Goal: Task Accomplishment & Management: Manage account settings

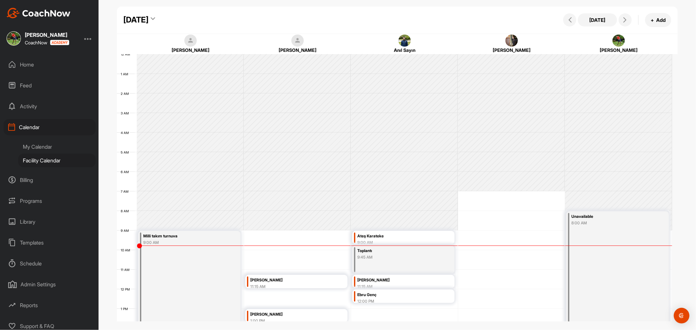
scroll to position [120, 0]
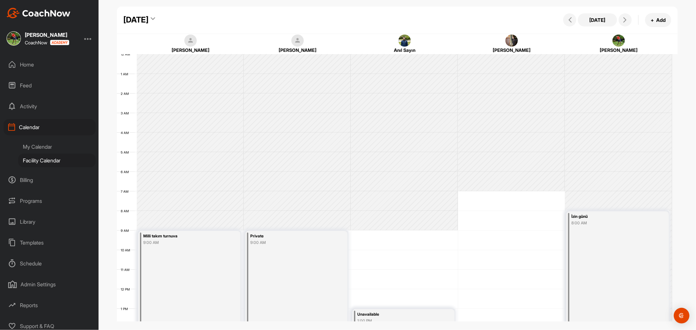
scroll to position [113, 0]
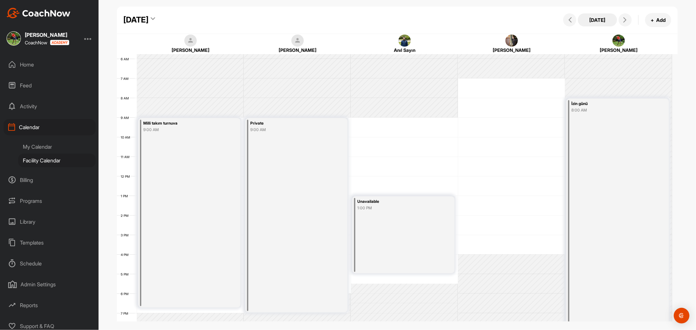
click at [596, 17] on button "[DATE]" at bounding box center [597, 19] width 39 height 13
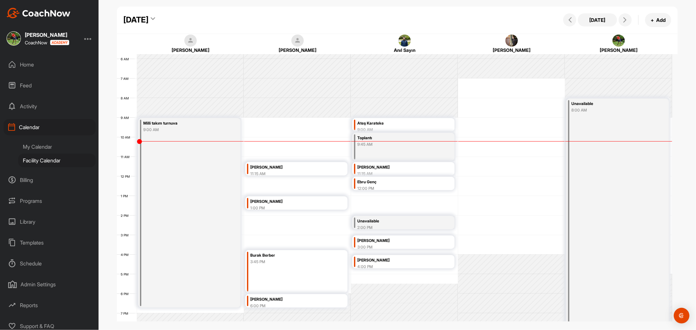
click at [400, 124] on div "Ateş Karateke" at bounding box center [396, 124] width 79 height 8
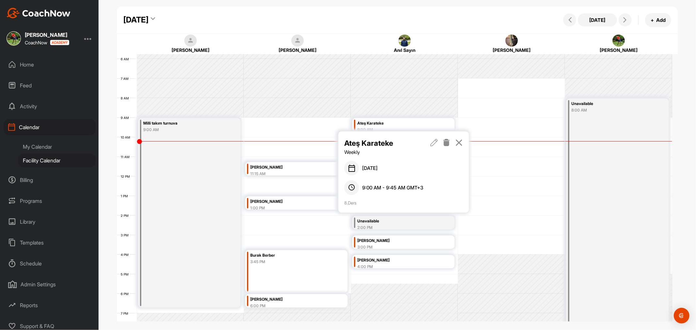
click at [447, 143] on icon at bounding box center [447, 142] width 8 height 7
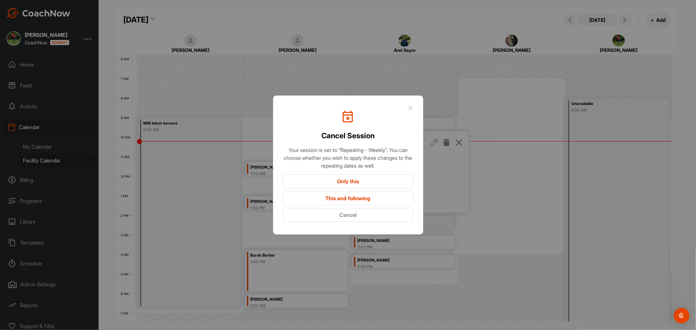
click at [376, 182] on button "Only this" at bounding box center [348, 182] width 131 height 14
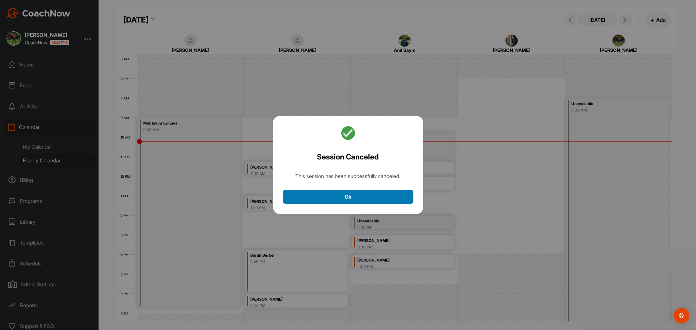
click at [381, 197] on button "Ok" at bounding box center [348, 197] width 131 height 14
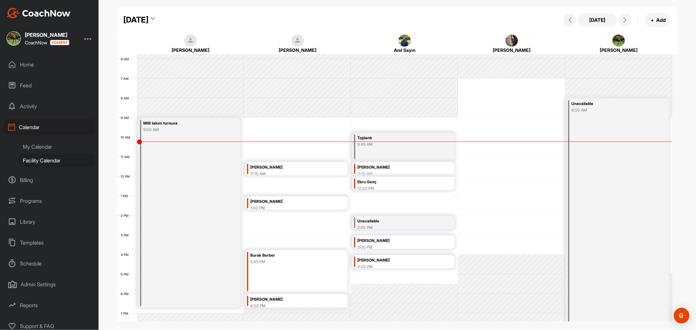
click at [393, 225] on div "2:00 PM" at bounding box center [396, 228] width 79 height 6
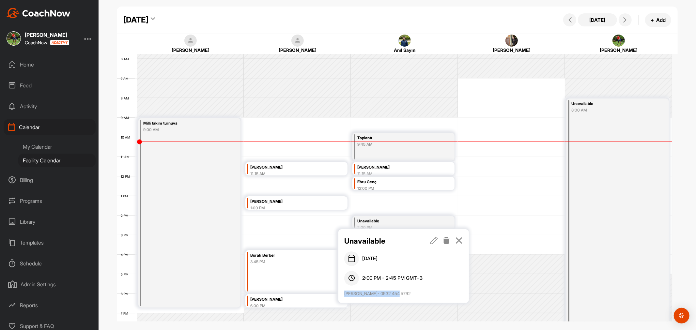
drag, startPoint x: 385, startPoint y: 294, endPoint x: 345, endPoint y: 295, distance: 40.8
click at [345, 295] on div "Oğuz bey- 0532 454 5792" at bounding box center [403, 294] width 118 height 7
click at [357, 293] on div "Oğuz bey- 0532 454 5792" at bounding box center [403, 294] width 118 height 7
click at [370, 294] on div "Oğuz bey- 0532 454 5792" at bounding box center [403, 294] width 118 height 7
drag, startPoint x: 397, startPoint y: 295, endPoint x: 367, endPoint y: 291, distance: 29.9
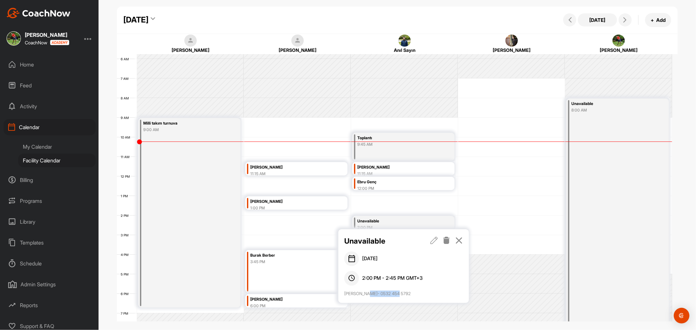
click at [367, 291] on div "Oğuz bey- 0532 454 5792" at bounding box center [403, 294] width 118 height 7
click at [373, 293] on div "Oğuz bey- 0532 454 5792" at bounding box center [403, 294] width 118 height 7
click at [459, 240] on icon at bounding box center [459, 240] width 8 height 7
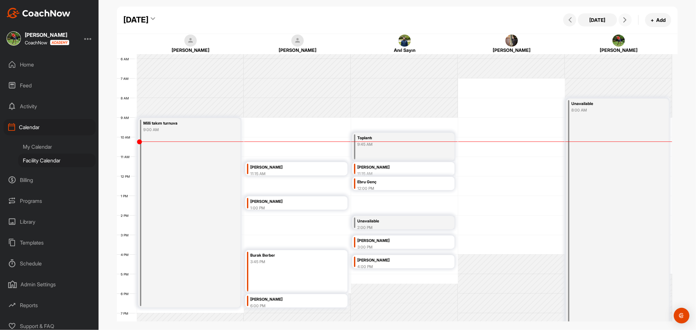
click at [627, 18] on icon at bounding box center [624, 19] width 5 height 5
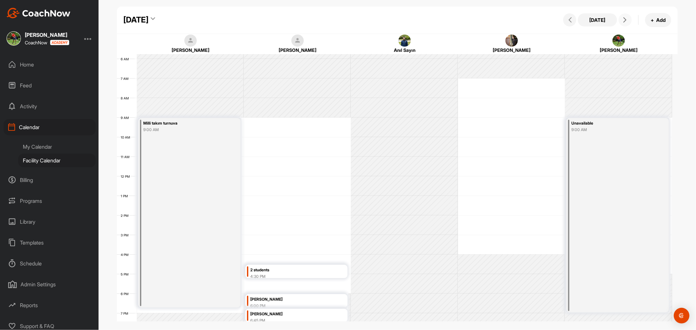
click at [627, 18] on icon at bounding box center [624, 19] width 5 height 5
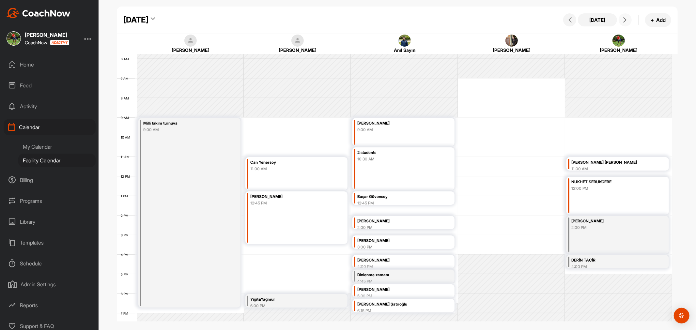
click at [413, 163] on div "2 students 10:30 AM" at bounding box center [396, 156] width 79 height 15
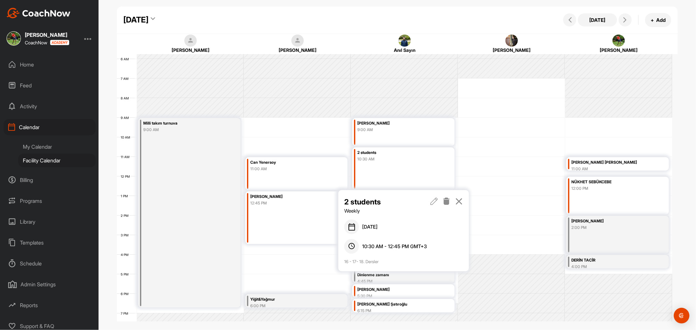
click at [459, 200] on icon at bounding box center [459, 201] width 8 height 7
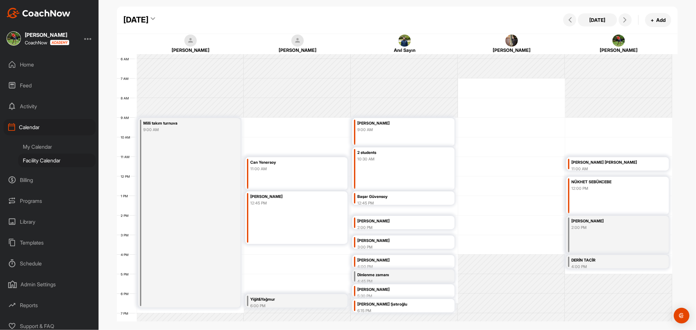
click at [437, 171] on div "2 students 10:30 AM" at bounding box center [403, 168] width 102 height 43
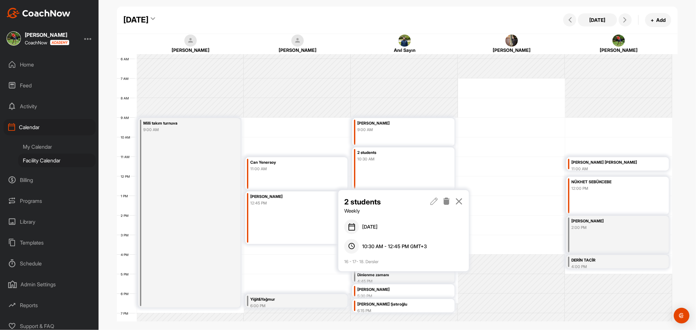
click at [437, 201] on icon at bounding box center [434, 201] width 8 height 7
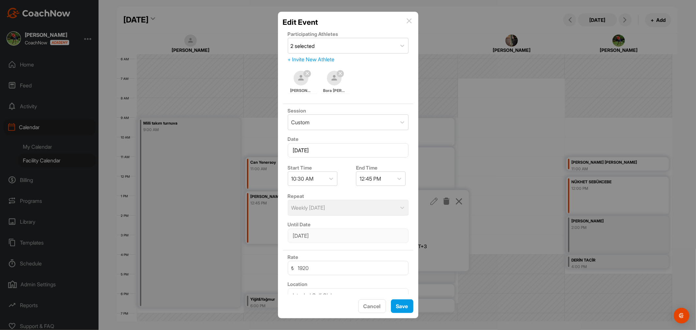
click at [408, 20] on img at bounding box center [409, 20] width 5 height 5
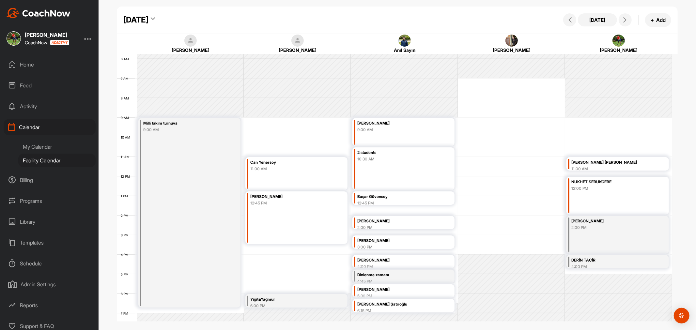
click at [399, 223] on div "Aynur Karamanlı" at bounding box center [396, 222] width 79 height 8
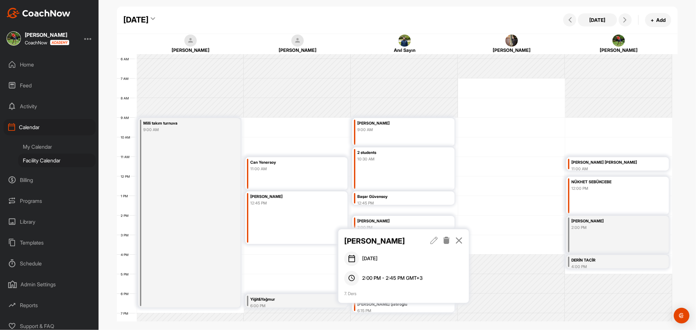
click at [459, 239] on icon at bounding box center [459, 240] width 8 height 7
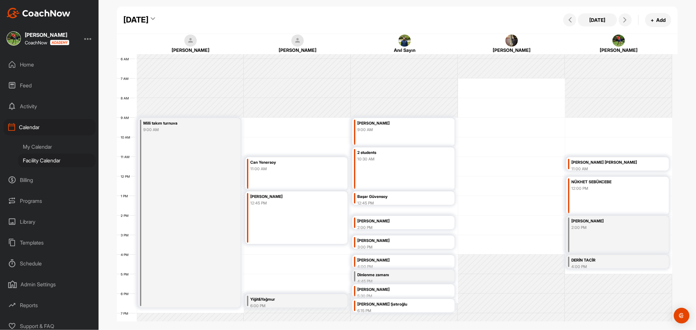
click at [420, 244] on div "3:00 PM" at bounding box center [396, 247] width 79 height 6
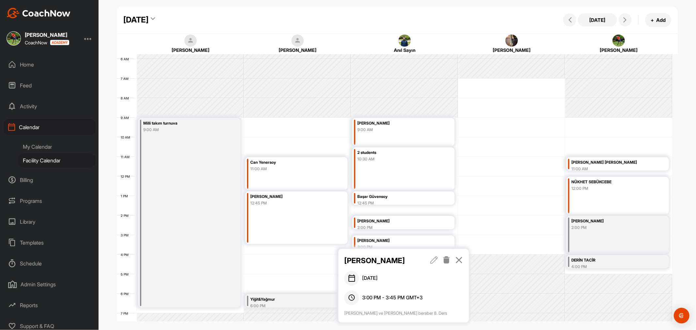
click at [458, 260] on icon at bounding box center [459, 259] width 8 height 7
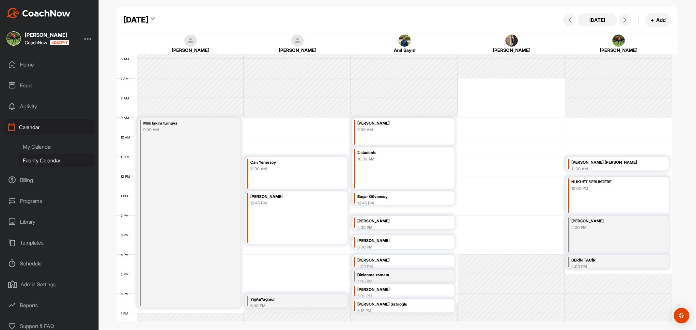
click at [416, 289] on div "Hakan Karamanlı" at bounding box center [396, 290] width 79 height 8
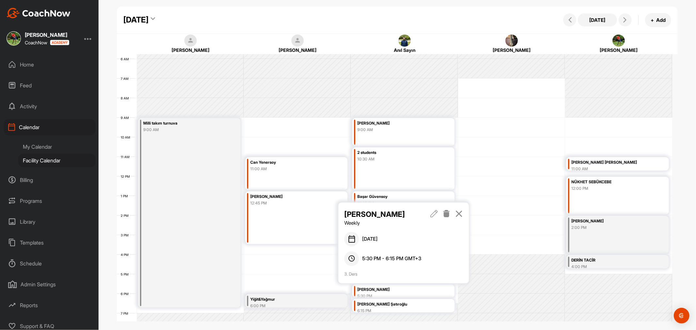
click at [459, 214] on icon at bounding box center [459, 213] width 8 height 7
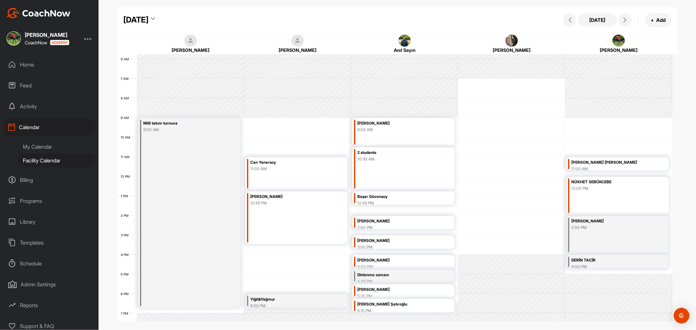
click at [416, 305] on div "Rauf Candan Oğuzkan Şatıroğlu" at bounding box center [396, 305] width 79 height 8
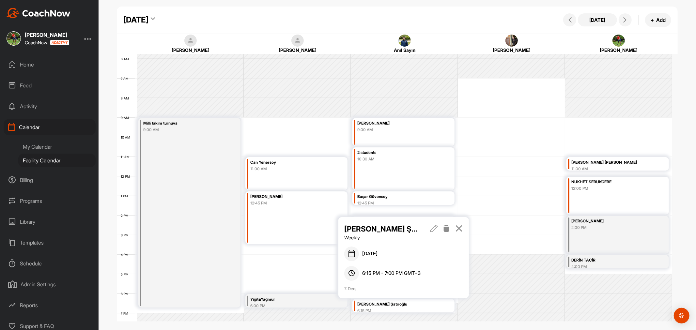
click at [447, 226] on icon at bounding box center [447, 228] width 8 height 7
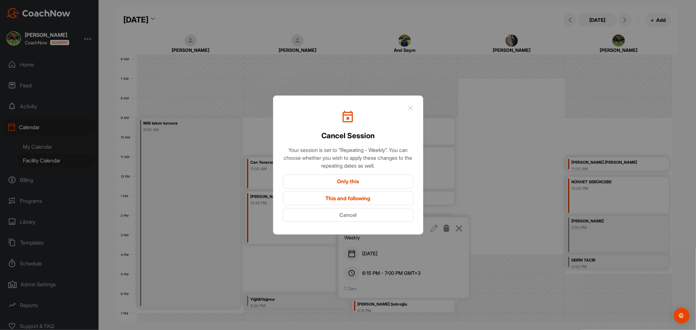
click at [380, 181] on button "Only this" at bounding box center [348, 182] width 131 height 14
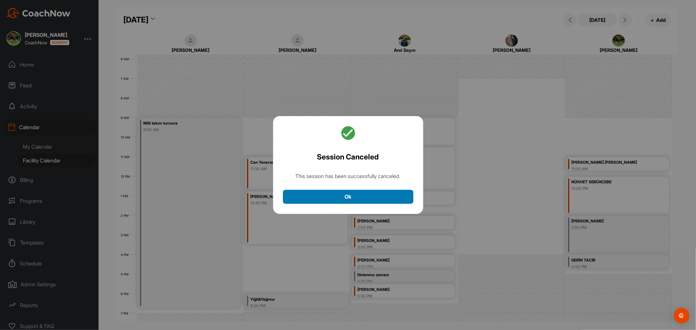
click at [389, 191] on button "Ok" at bounding box center [348, 197] width 131 height 14
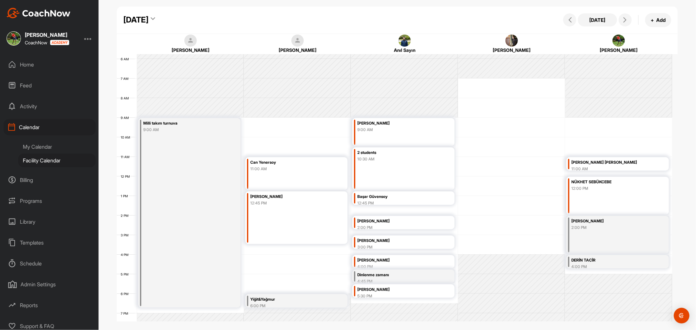
click at [420, 277] on div "Dinlenme zamanı" at bounding box center [396, 275] width 79 height 8
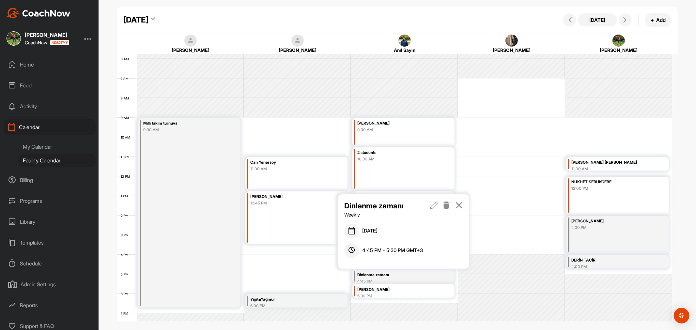
click at [461, 206] on icon at bounding box center [459, 205] width 8 height 7
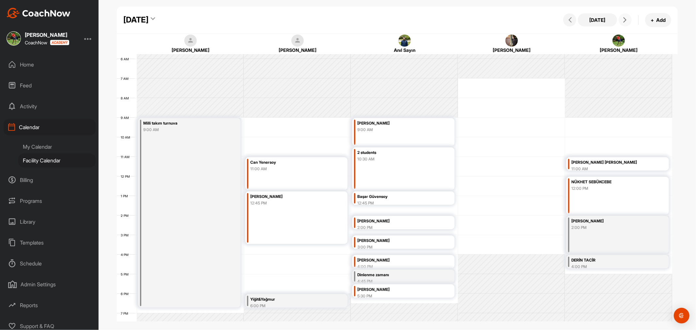
click at [624, 22] on icon at bounding box center [624, 19] width 5 height 5
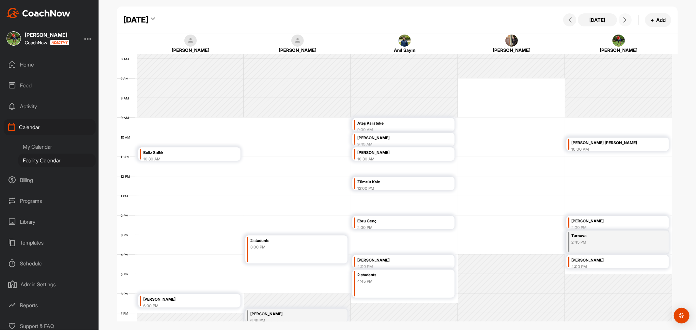
click at [407, 281] on div "4:45 PM" at bounding box center [396, 282] width 79 height 6
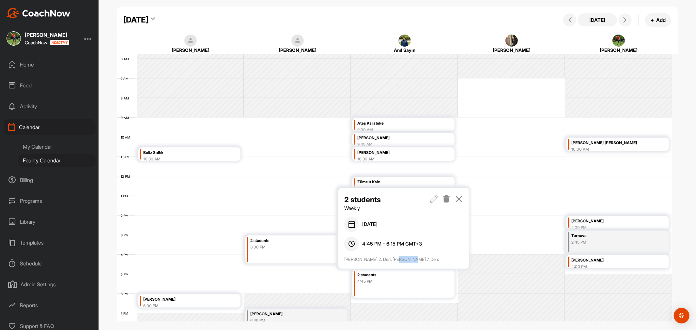
drag, startPoint x: 410, startPoint y: 259, endPoint x: 400, endPoint y: 259, distance: 10.8
click at [400, 259] on div "Hakan bey 2. Ders Uğur bey 7. Ders" at bounding box center [403, 259] width 118 height 7
click at [396, 260] on div "Hakan bey 2. Ders Uğur bey 7. Ders" at bounding box center [403, 259] width 118 height 7
drag, startPoint x: 360, startPoint y: 259, endPoint x: 377, endPoint y: 261, distance: 17.7
click at [377, 261] on div "Hakan bey 2. Ders Uğur bey 7. Ders" at bounding box center [403, 259] width 118 height 7
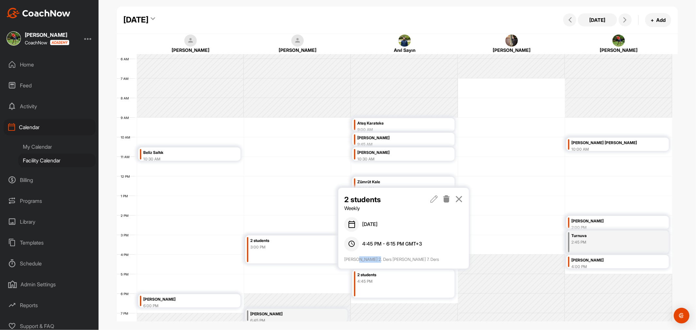
click at [366, 256] on div "Hakan bey 2. Ders Uğur bey 7. Ders" at bounding box center [403, 259] width 118 height 7
click at [458, 200] on icon at bounding box center [459, 198] width 8 height 7
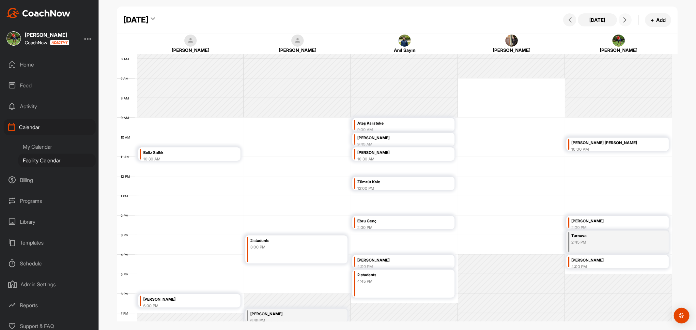
click at [628, 21] on span at bounding box center [625, 19] width 8 height 5
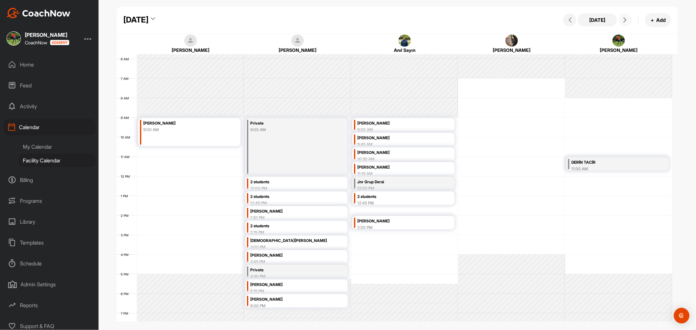
click at [416, 194] on div "2 students" at bounding box center [396, 197] width 79 height 8
click at [436, 216] on icon at bounding box center [434, 215] width 8 height 7
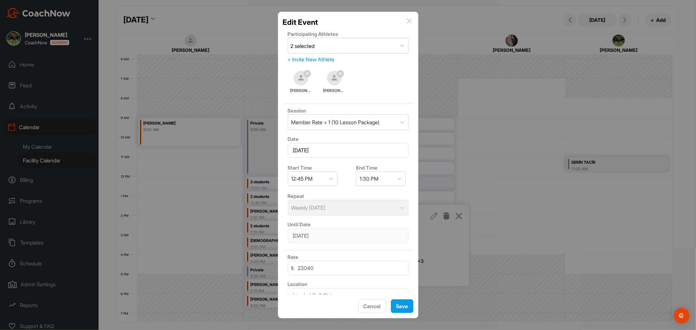
click at [410, 21] on img at bounding box center [409, 20] width 5 height 5
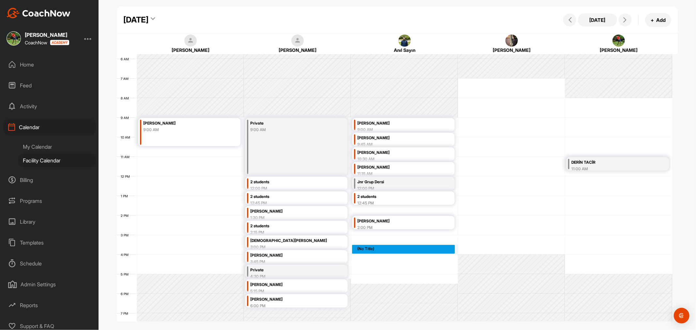
click at [419, 247] on div "12 AM 1 AM 2 AM 3 AM 4 AM 5 AM 6 AM 7 AM 8 AM 9 AM 10 AM 11 AM 12 PM 1 PM 2 PM …" at bounding box center [394, 176] width 555 height 470
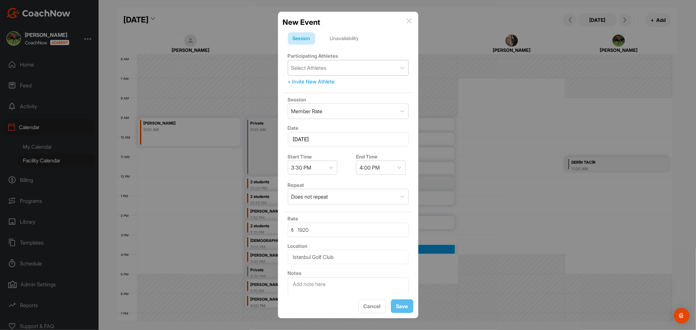
click at [349, 71] on div "Select Athletes" at bounding box center [342, 67] width 108 height 15
type input "akpola"
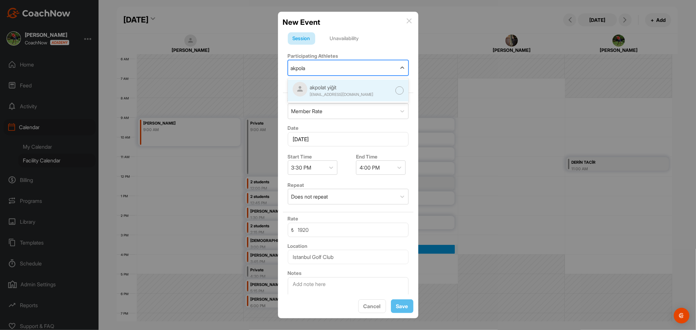
click at [348, 89] on div "akpolat yiğit" at bounding box center [342, 88] width 64 height 8
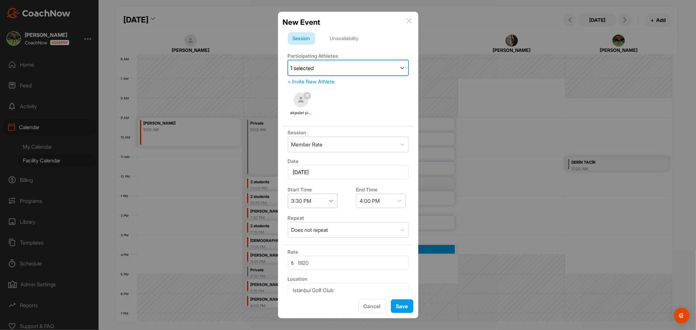
click at [331, 202] on icon at bounding box center [331, 201] width 7 height 7
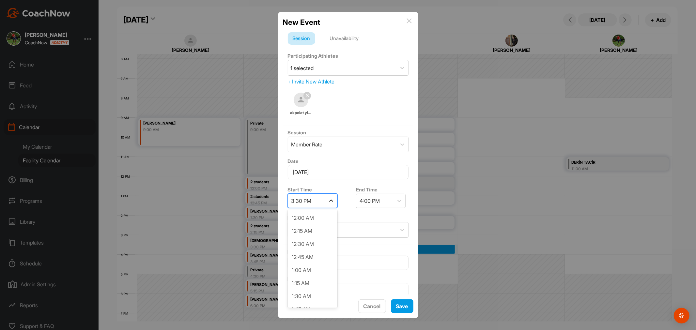
scroll to position [730, 0]
click at [314, 269] on div "3:00 PM" at bounding box center [313, 271] width 50 height 13
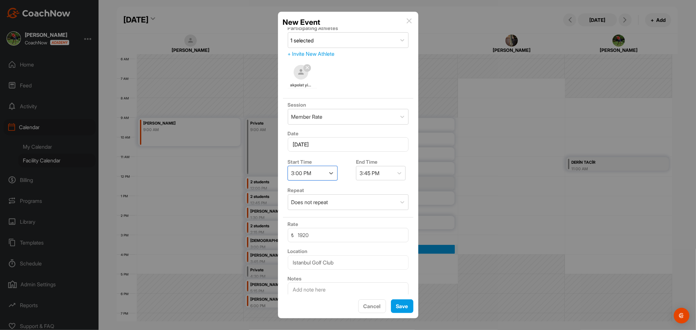
scroll to position [30, 0]
click at [396, 118] on div at bounding box center [402, 115] width 12 height 12
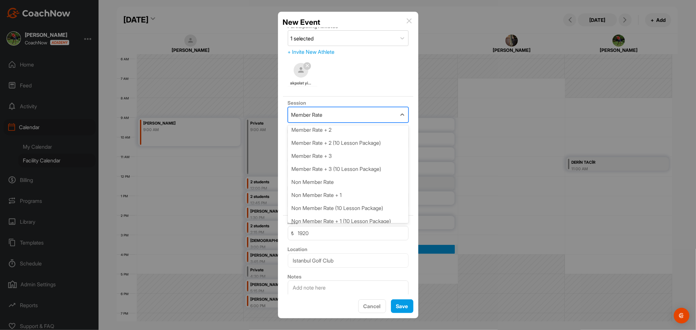
scroll to position [73, 0]
click at [338, 175] on div "Non Member Rate" at bounding box center [348, 177] width 121 height 13
click at [397, 118] on div at bounding box center [402, 115] width 12 height 12
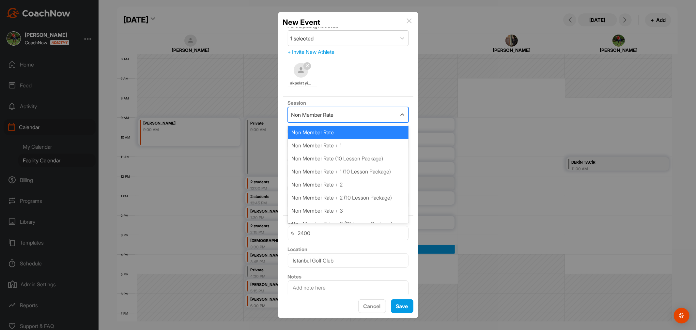
scroll to position [116, 0]
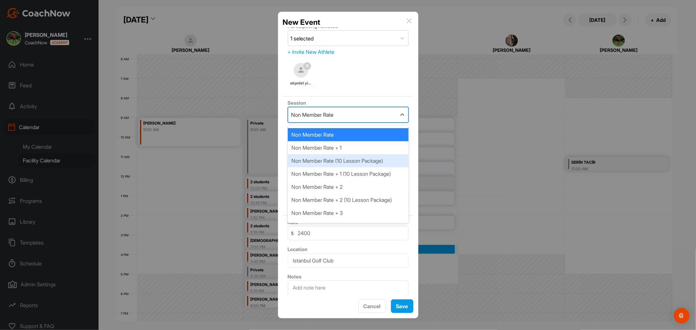
click at [332, 161] on div "Non Member Rate (10 Lesson Package)" at bounding box center [348, 160] width 121 height 13
type input "21600"
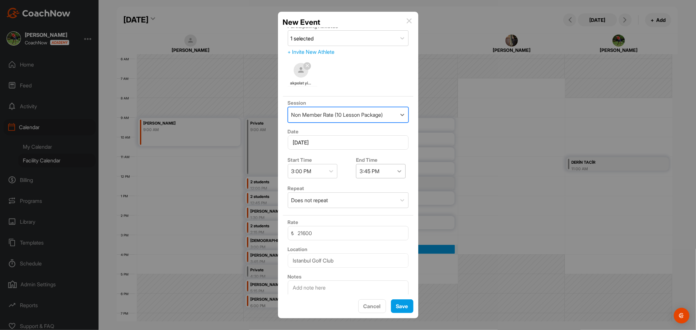
click at [399, 173] on icon at bounding box center [399, 171] width 7 height 7
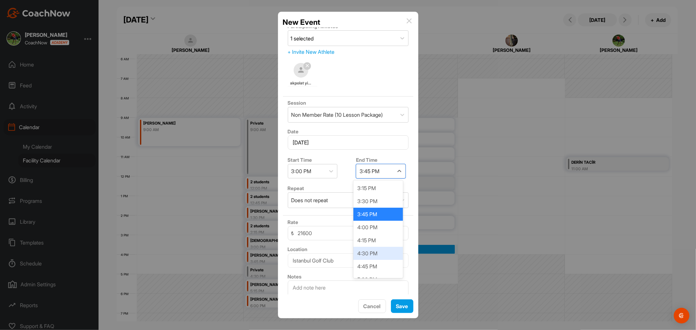
click at [382, 253] on div "4:30 PM" at bounding box center [378, 253] width 50 height 13
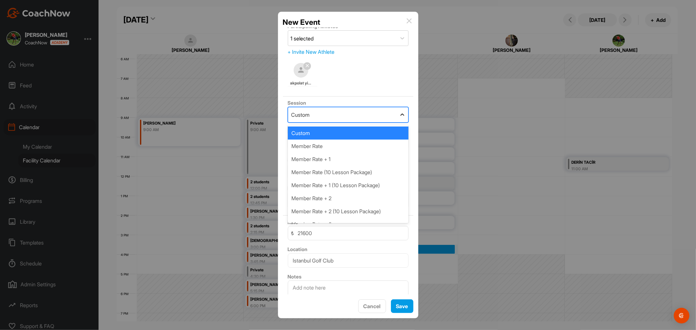
click at [396, 115] on div at bounding box center [402, 115] width 12 height 12
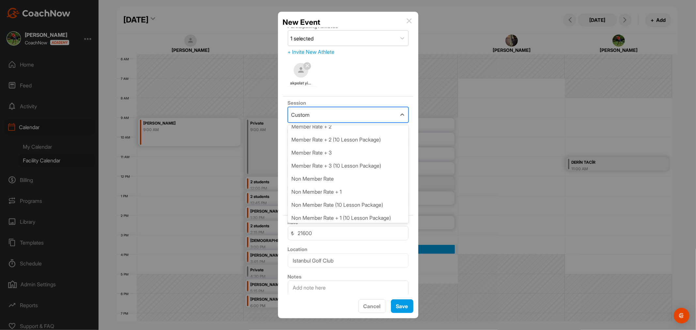
scroll to position [0, 0]
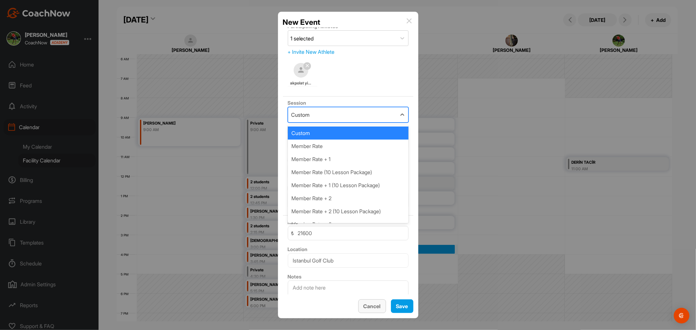
click at [376, 307] on button "Cancel" at bounding box center [372, 307] width 28 height 14
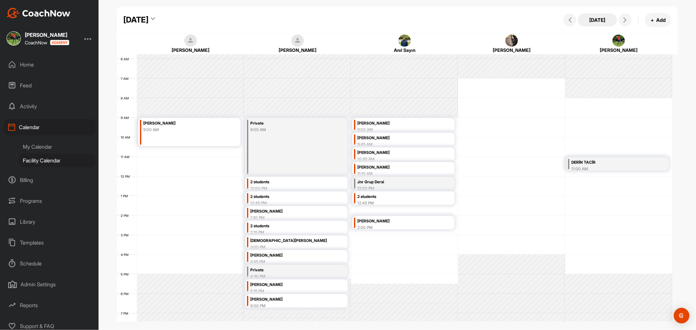
click at [598, 21] on button "[DATE]" at bounding box center [597, 19] width 39 height 13
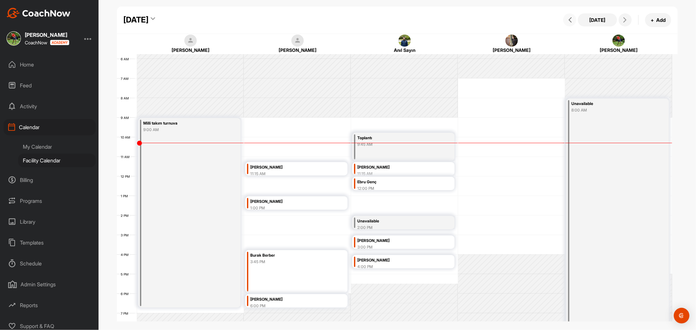
click at [570, 22] on icon at bounding box center [569, 19] width 5 height 5
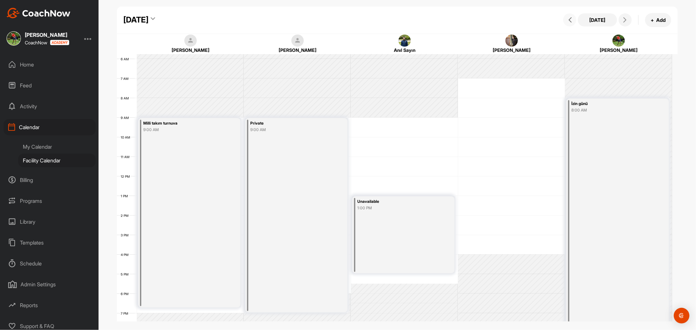
click at [572, 23] on button at bounding box center [569, 19] width 13 height 13
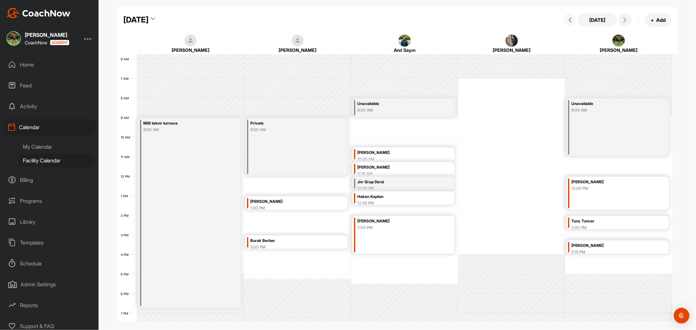
click at [400, 233] on div "Selçuk Kaan Saltık 2:00 PM" at bounding box center [403, 235] width 102 height 38
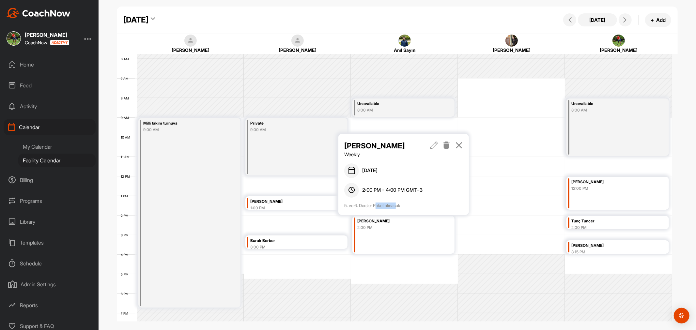
drag, startPoint x: 382, startPoint y: 205, endPoint x: 401, endPoint y: 206, distance: 18.6
click at [401, 206] on div "5. ve 6. Dersler Paket alınacak" at bounding box center [403, 206] width 118 height 7
click at [406, 205] on div "5. ve 6. Dersler Paket alınacak" at bounding box center [403, 206] width 118 height 7
click at [593, 17] on button "[DATE]" at bounding box center [597, 19] width 39 height 13
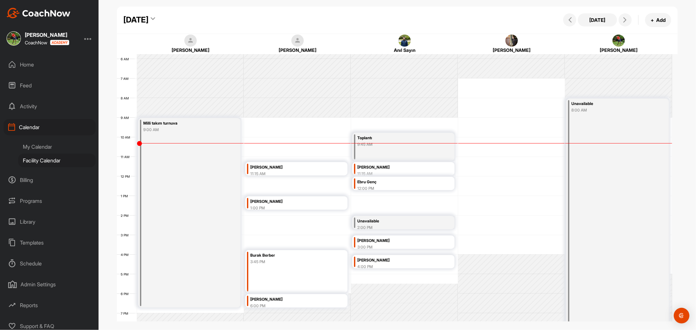
click at [408, 169] on div "[PERSON_NAME]" at bounding box center [396, 168] width 79 height 8
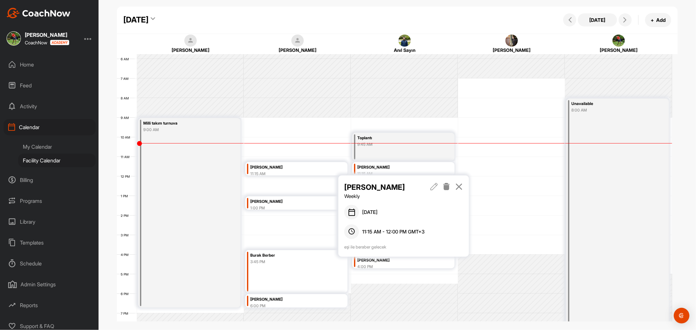
click at [458, 186] on icon at bounding box center [459, 186] width 8 height 7
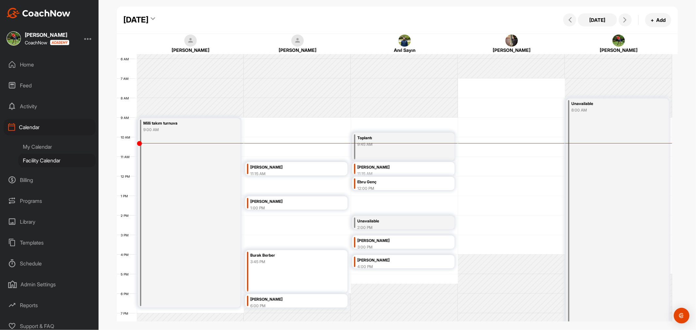
click at [406, 187] on div "12:00 PM" at bounding box center [396, 189] width 79 height 6
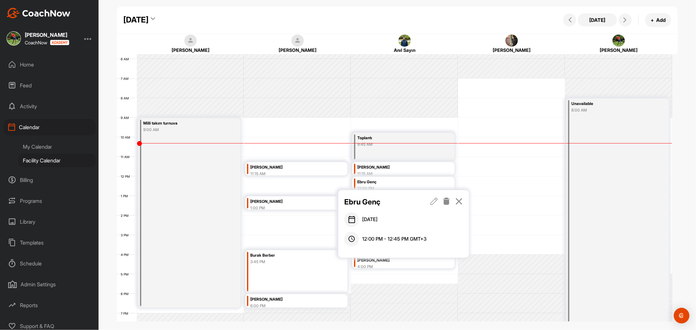
click at [458, 202] on icon at bounding box center [459, 201] width 8 height 7
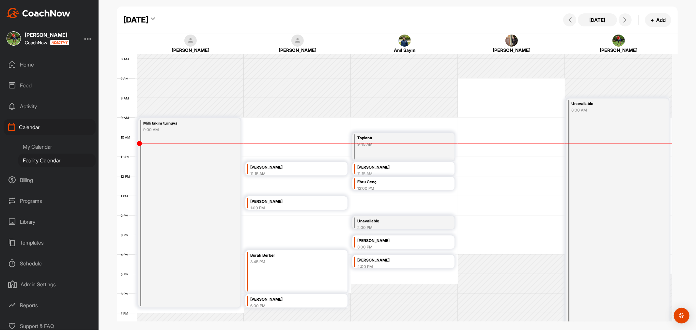
click at [403, 242] on div "[PERSON_NAME]" at bounding box center [396, 241] width 79 height 8
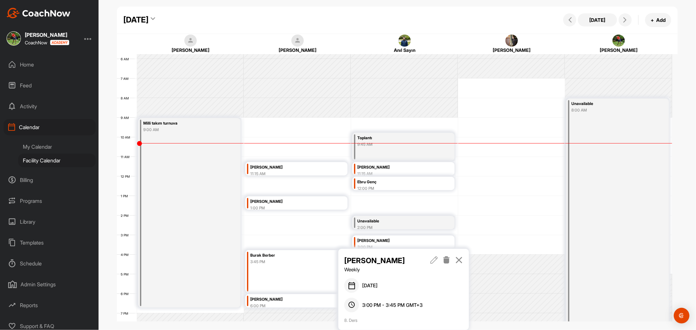
click at [459, 259] on icon at bounding box center [459, 259] width 8 height 7
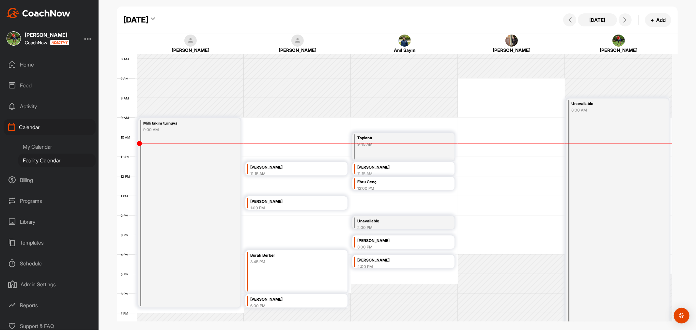
click at [416, 259] on div "[PERSON_NAME]" at bounding box center [396, 261] width 79 height 8
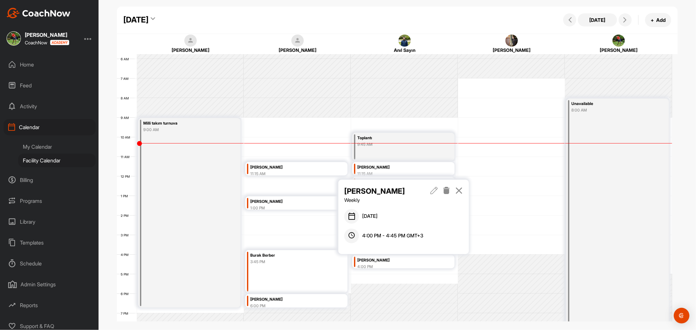
click at [458, 192] on icon at bounding box center [459, 190] width 8 height 7
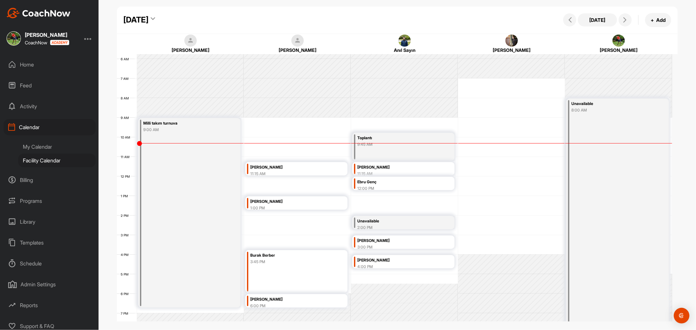
click at [414, 242] on div "[PERSON_NAME]" at bounding box center [396, 241] width 79 height 8
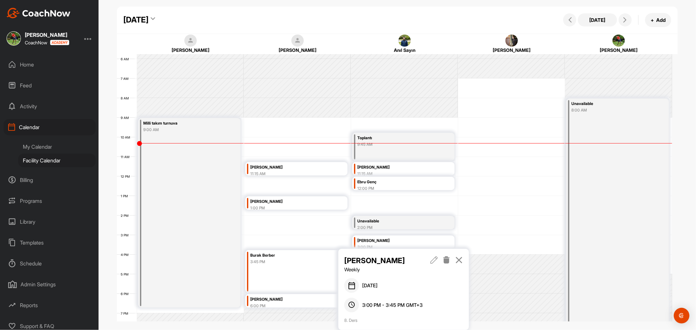
click at [459, 258] on icon at bounding box center [459, 259] width 8 height 7
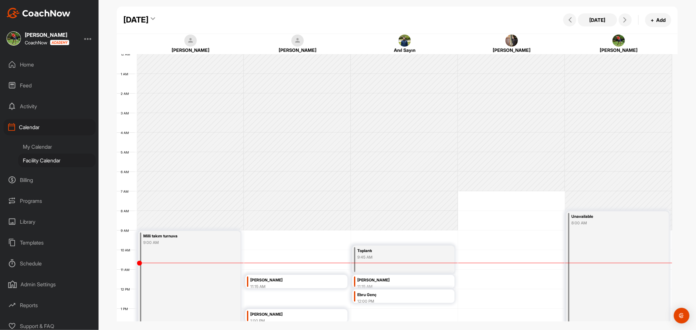
scroll to position [113, 0]
